Goal: Information Seeking & Learning: Learn about a topic

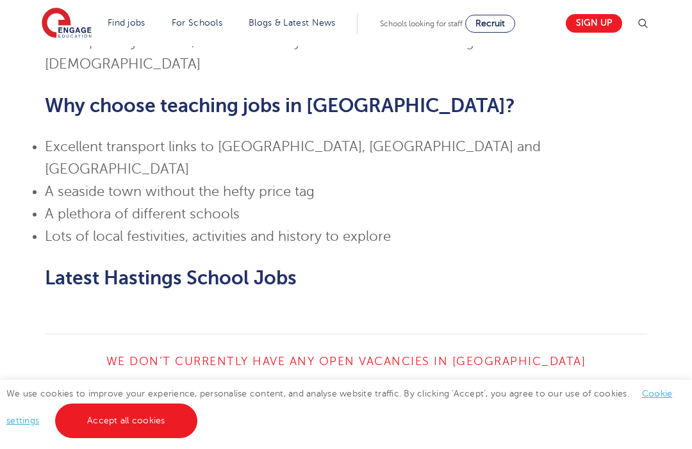
scroll to position [974, 0]
click at [235, 438] on link "View All Vacancies" at bounding box center [189, 450] width 160 height 24
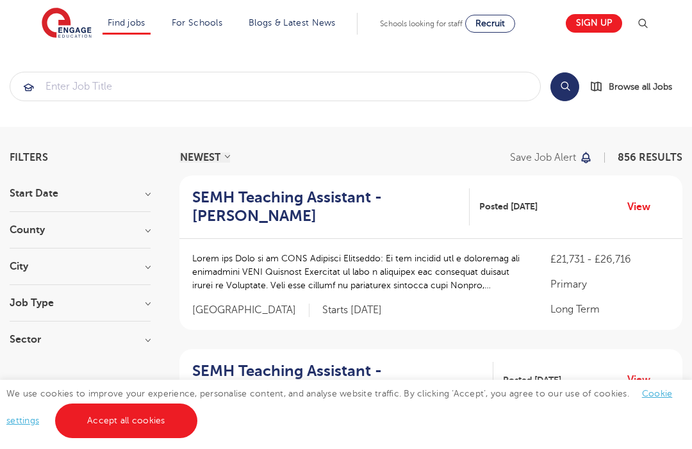
click at [149, 229] on h3 "County" at bounding box center [80, 230] width 141 height 10
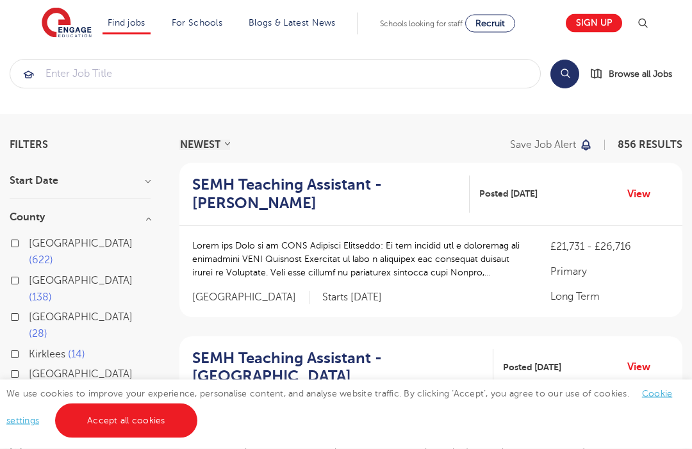
scroll to position [13, 0]
click at [46, 385] on span "10" at bounding box center [37, 391] width 17 height 12
click at [37, 369] on input "East Sussex 10" at bounding box center [33, 373] width 8 height 8
checkbox input "true"
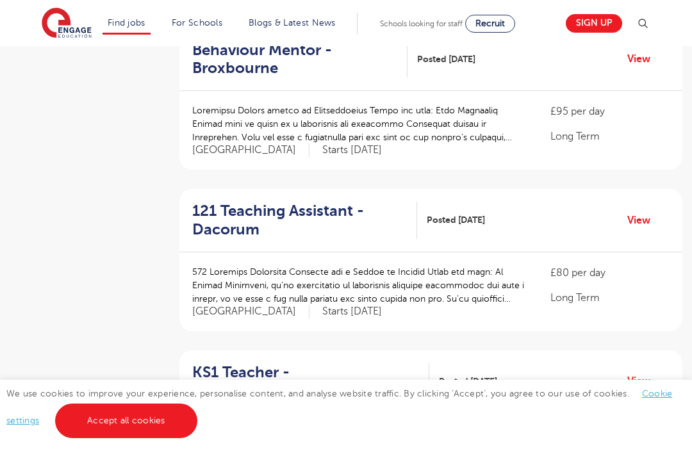
scroll to position [1151, 0]
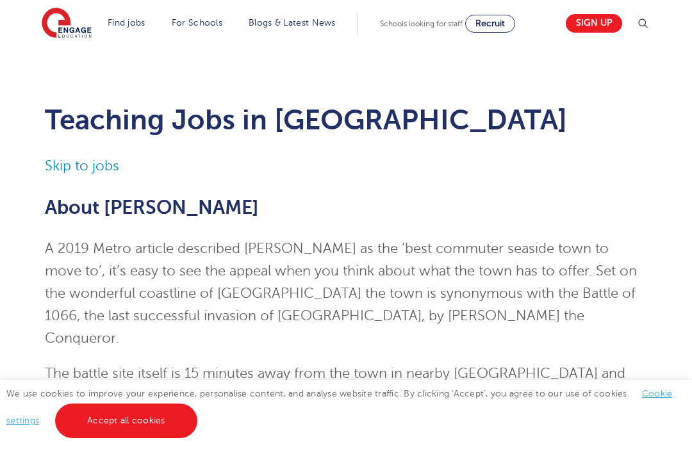
scroll to position [1017, 0]
